Goal: Transaction & Acquisition: Purchase product/service

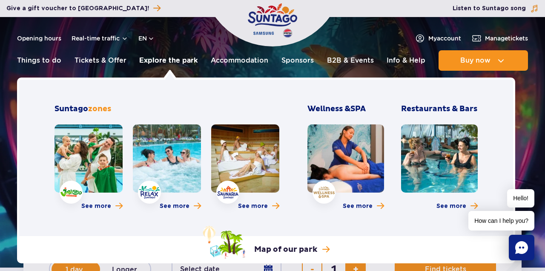
click at [161, 60] on link "Explore the park" at bounding box center [168, 60] width 58 height 20
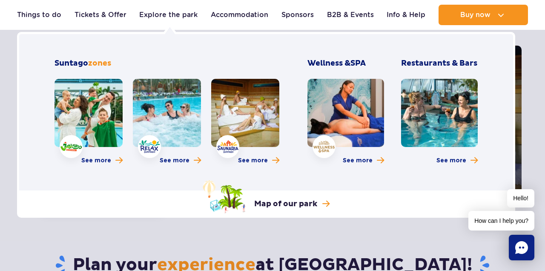
scroll to position [123, 0]
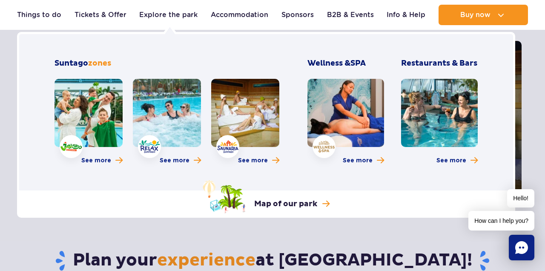
click at [96, 126] on link at bounding box center [88, 113] width 68 height 68
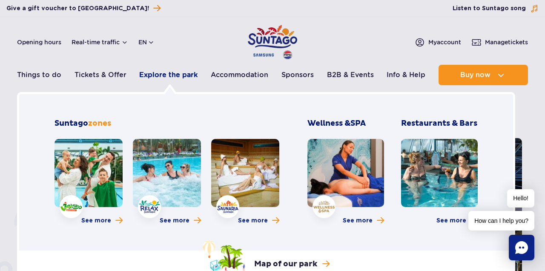
click at [154, 77] on link "Explore the park" at bounding box center [168, 75] width 58 height 20
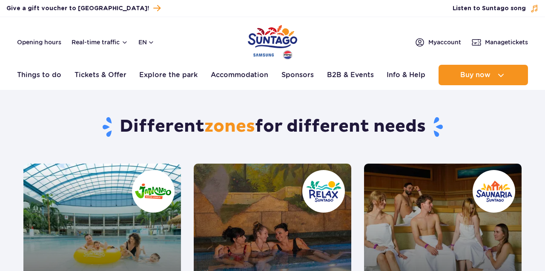
click at [154, 77] on link "Explore the park" at bounding box center [168, 75] width 58 height 20
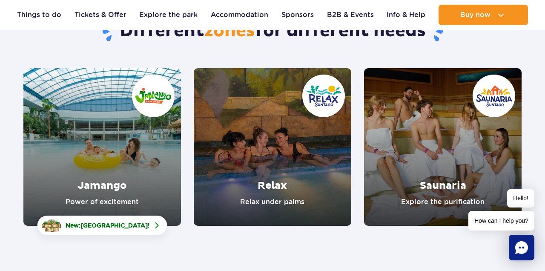
scroll to position [80, 0]
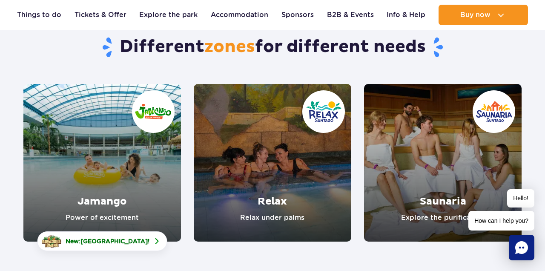
click at [434, 181] on link "Saunaria" at bounding box center [442, 162] width 157 height 157
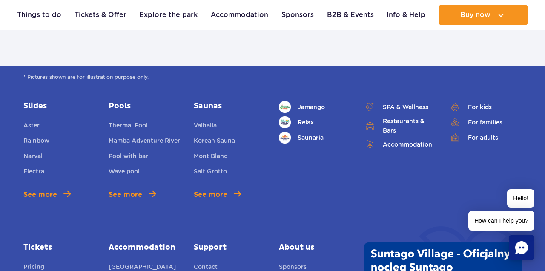
scroll to position [563, 0]
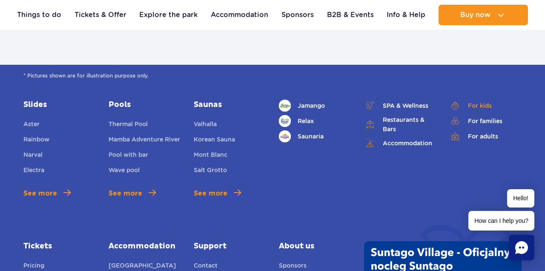
click at [467, 108] on link "For kids" at bounding box center [485, 106] width 72 height 12
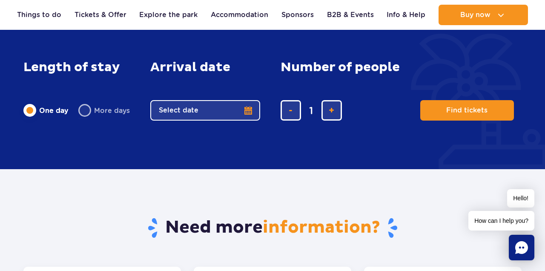
scroll to position [1339, 0]
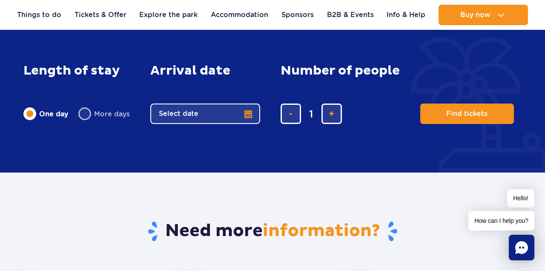
click at [222, 103] on button "Select date" at bounding box center [205, 113] width 110 height 20
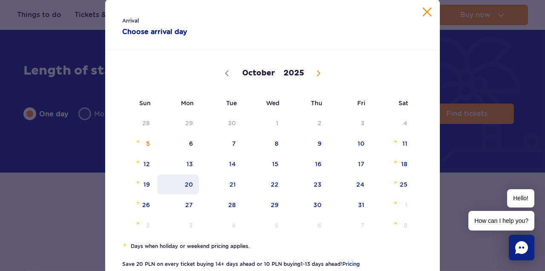
scroll to position [23, 0]
click at [193, 185] on span "20" at bounding box center [178, 184] width 43 height 20
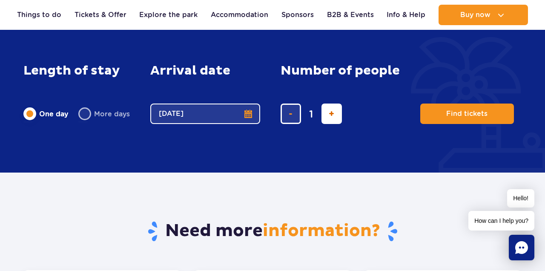
click at [335, 106] on button "add ticket" at bounding box center [331, 113] width 20 height 20
type input "5"
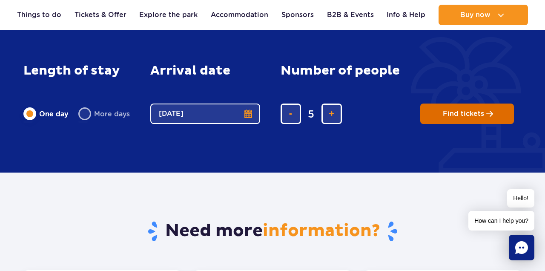
click at [445, 109] on button "Find tickets" at bounding box center [467, 113] width 94 height 20
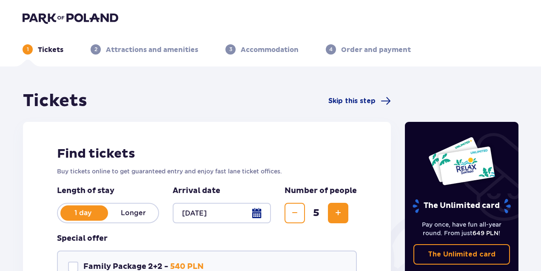
click at [51, 16] on img at bounding box center [71, 18] width 96 height 12
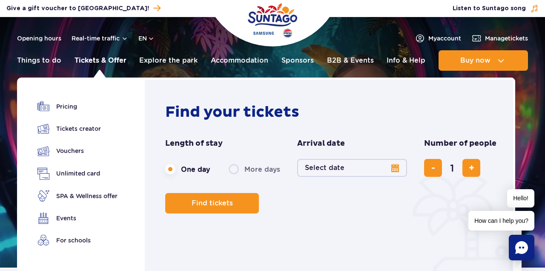
click at [100, 61] on link "Tickets & Offer" at bounding box center [100, 60] width 52 height 20
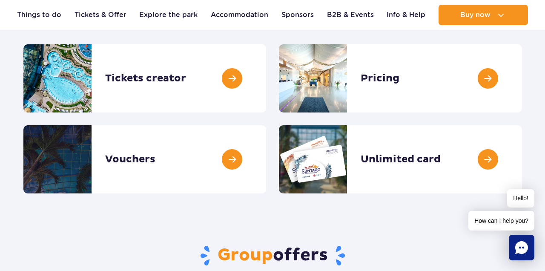
scroll to position [118, 0]
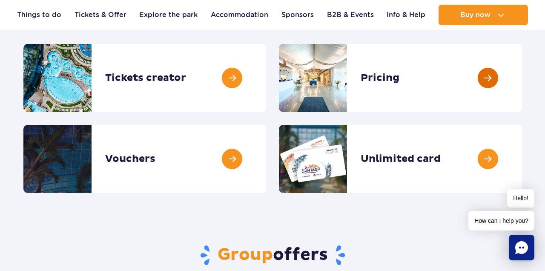
click at [522, 88] on link at bounding box center [522, 78] width 0 height 68
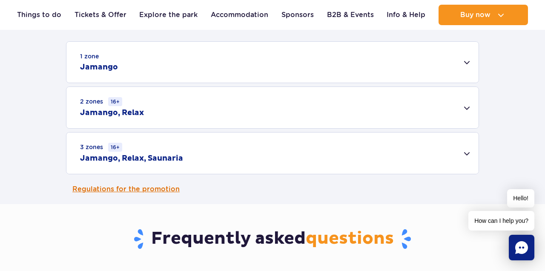
scroll to position [274, 0]
click at [250, 152] on div "3 zones 16+ Jamango, Relax, Saunaria" at bounding box center [272, 152] width 412 height 41
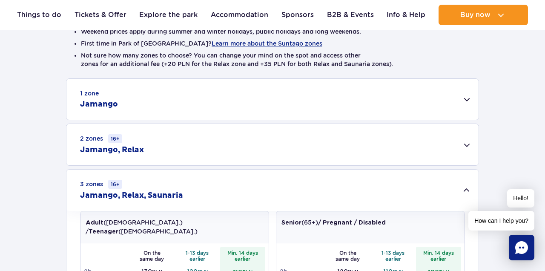
scroll to position [225, 0]
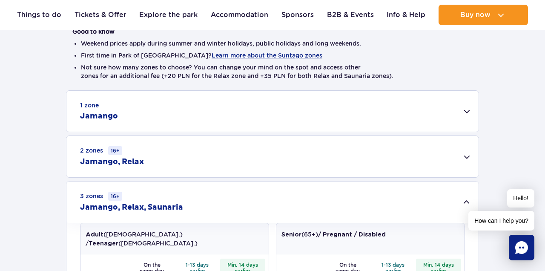
click at [163, 110] on div "1 zone Jamango" at bounding box center [272, 111] width 412 height 41
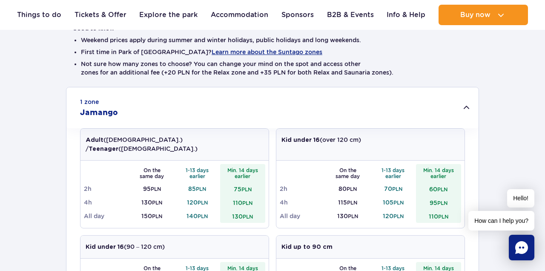
scroll to position [234, 0]
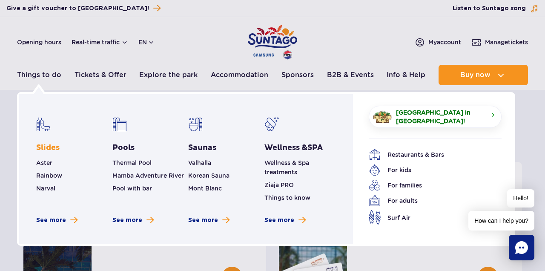
click at [48, 144] on link "Slides" at bounding box center [47, 148] width 23 height 10
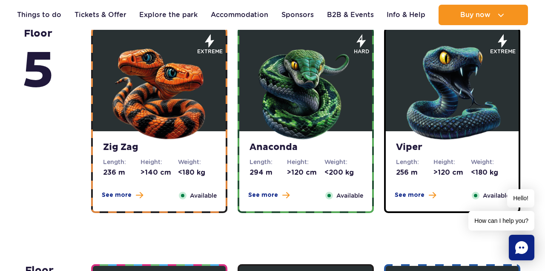
scroll to position [597, 0]
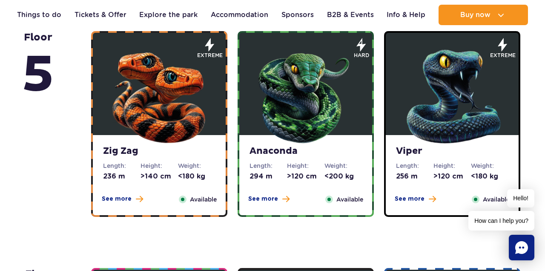
click at [161, 94] on img at bounding box center [159, 94] width 102 height 102
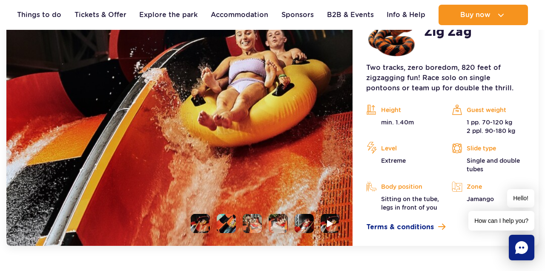
scroll to position [865, 0]
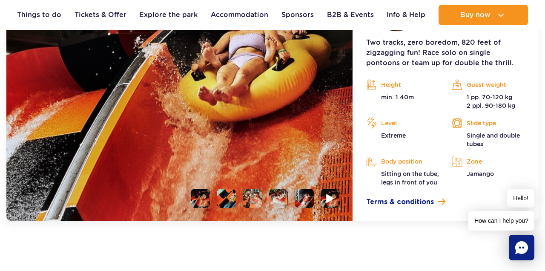
click at [331, 200] on img at bounding box center [330, 198] width 8 height 10
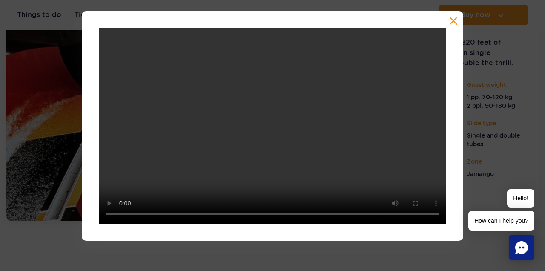
click at [457, 29] on div at bounding box center [272, 125] width 381 height 229
click at [456, 24] on button "button" at bounding box center [453, 21] width 9 height 9
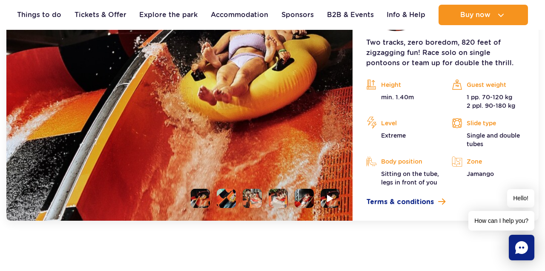
click at [198, 196] on li at bounding box center [200, 197] width 19 height 19
click at [227, 197] on li at bounding box center [226, 197] width 19 height 19
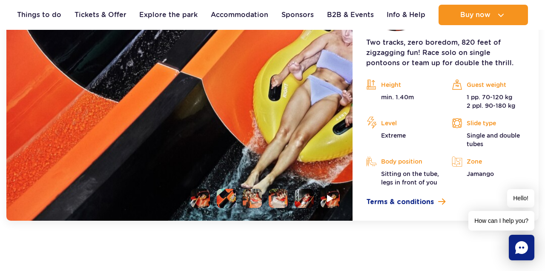
click at [245, 202] on li at bounding box center [252, 197] width 19 height 19
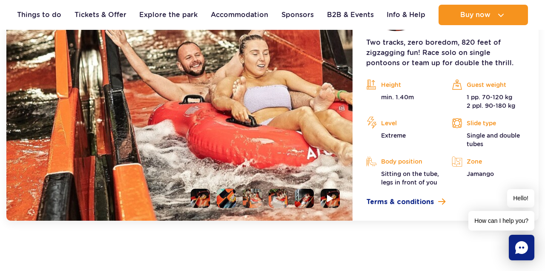
click at [279, 193] on li at bounding box center [277, 197] width 19 height 19
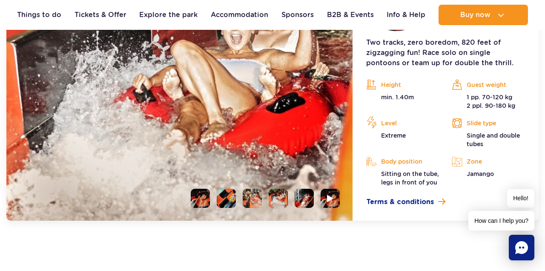
click at [296, 200] on li at bounding box center [303, 197] width 19 height 19
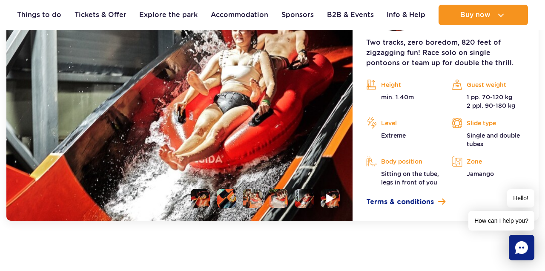
click at [325, 203] on li at bounding box center [329, 197] width 19 height 19
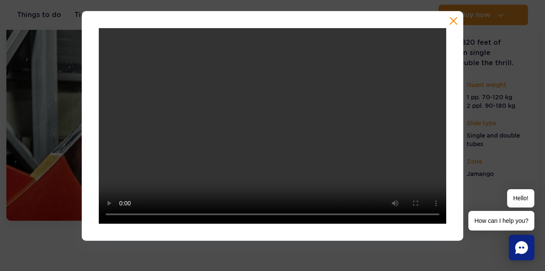
click at [454, 17] on button "button" at bounding box center [453, 21] width 9 height 9
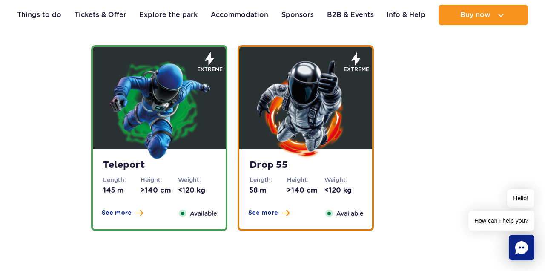
scroll to position [1296, 0]
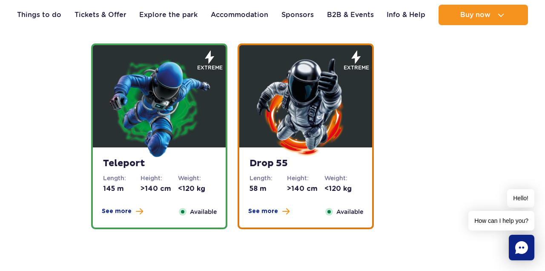
click at [308, 114] on img at bounding box center [305, 107] width 102 height 102
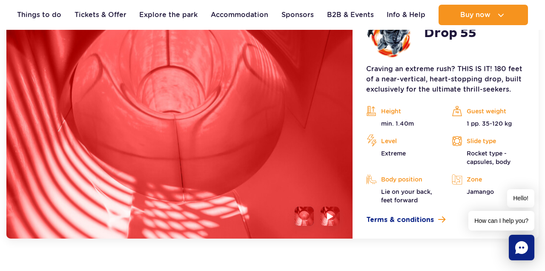
scroll to position [1283, 0]
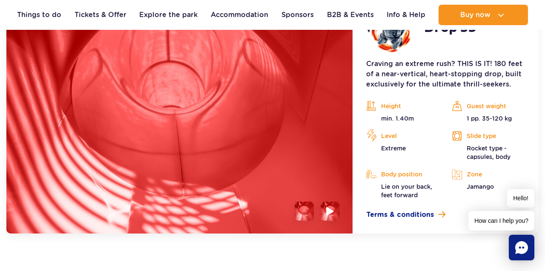
click at [326, 210] on img at bounding box center [330, 211] width 8 height 10
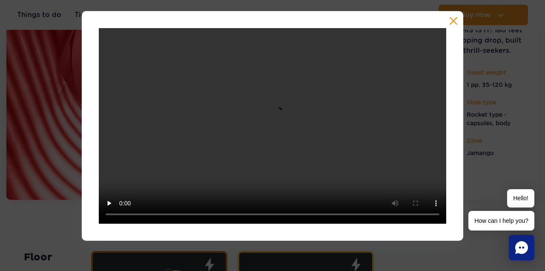
scroll to position [1316, 0]
click at [451, 22] on button "button" at bounding box center [453, 21] width 9 height 9
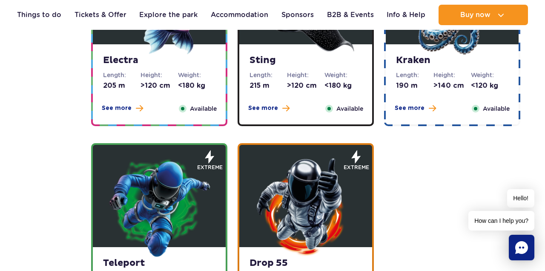
scroll to position [891, 0]
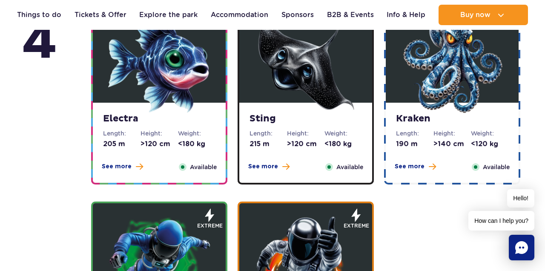
click at [440, 90] on img at bounding box center [452, 62] width 102 height 102
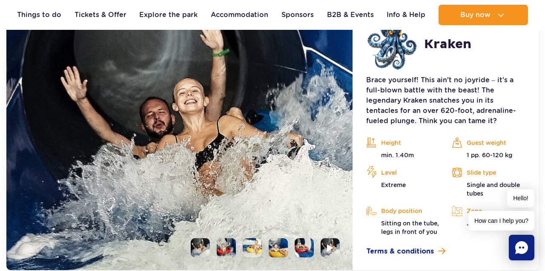
scroll to position [1066, 0]
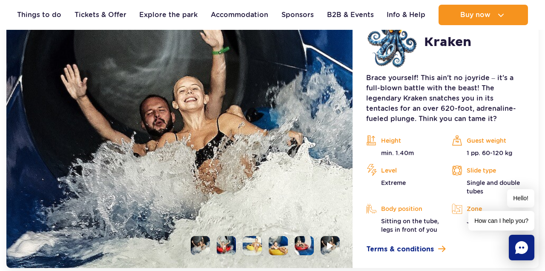
click at [224, 236] on li at bounding box center [226, 245] width 19 height 19
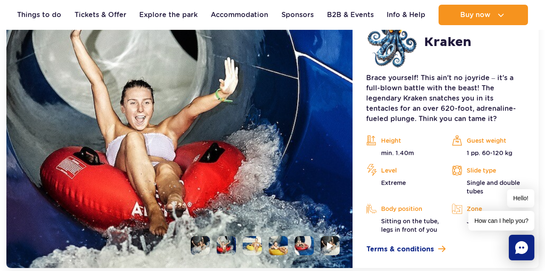
click at [250, 243] on li at bounding box center [252, 245] width 19 height 19
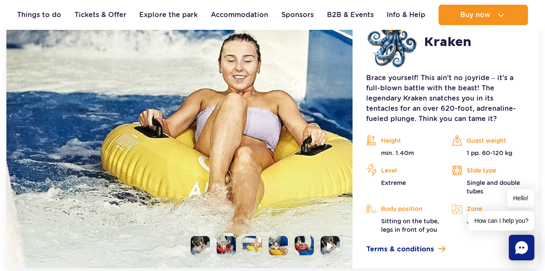
click at [273, 244] on li at bounding box center [277, 245] width 19 height 19
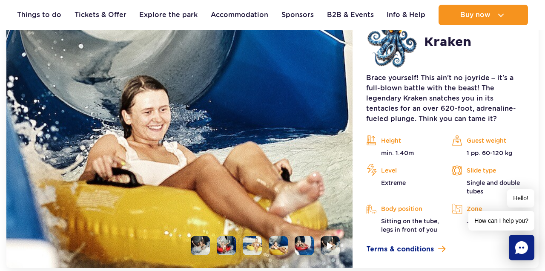
click at [305, 244] on li at bounding box center [303, 245] width 19 height 19
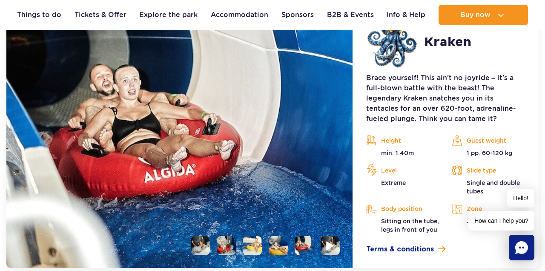
click at [337, 250] on li at bounding box center [329, 245] width 19 height 19
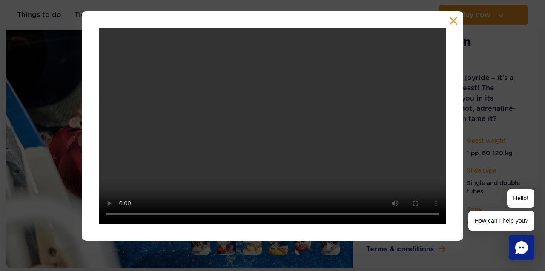
click at [457, 24] on button "button" at bounding box center [453, 21] width 9 height 9
